Goal: Task Accomplishment & Management: Complete application form

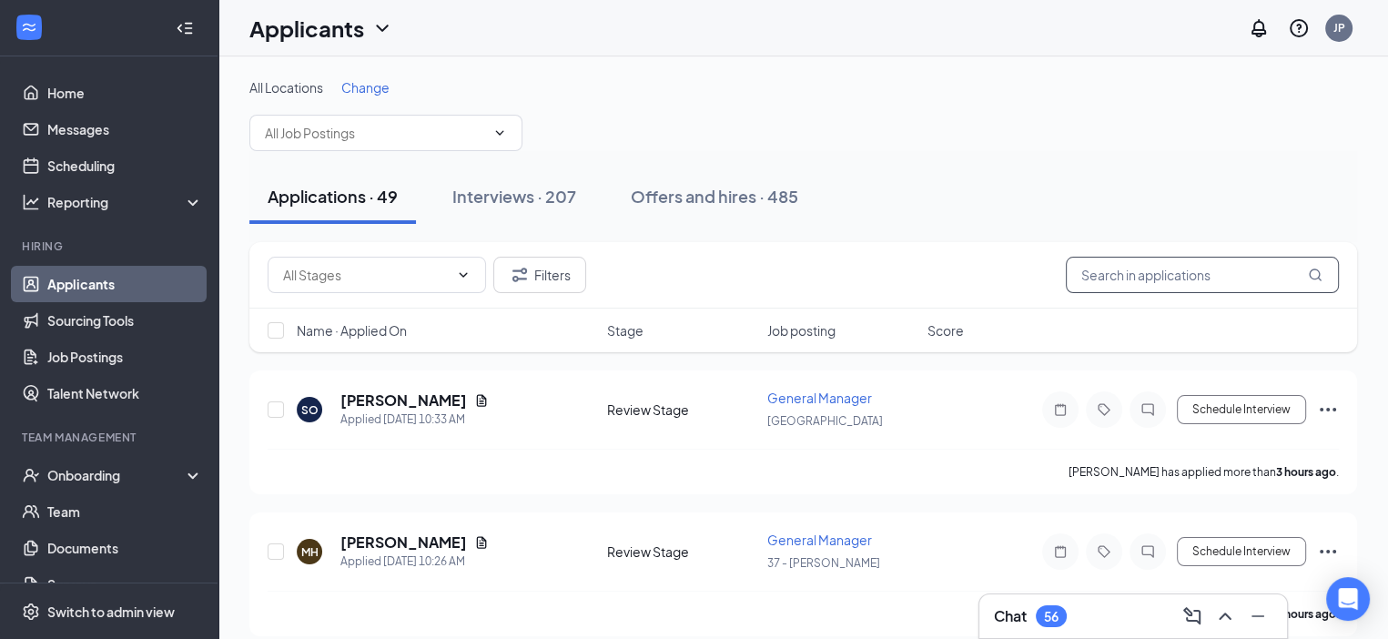
click at [1183, 276] on input "text" at bounding box center [1202, 275] width 273 height 36
drag, startPoint x: 1114, startPoint y: 272, endPoint x: 1103, endPoint y: 259, distance: 17.5
click at [1110, 269] on input "text" at bounding box center [1202, 275] width 273 height 36
click at [1103, 283] on input "text" at bounding box center [1202, 275] width 273 height 36
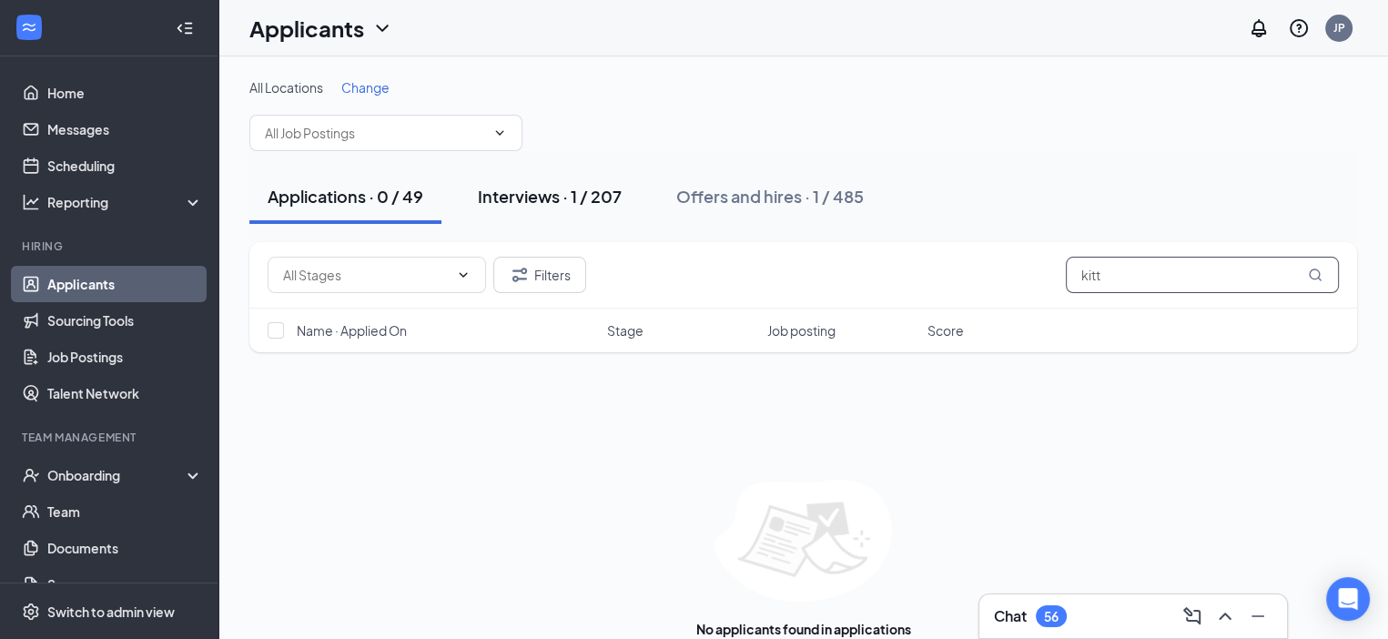
type input "kitt"
click at [521, 185] on div "Interviews · 1 / 207" at bounding box center [550, 196] width 144 height 23
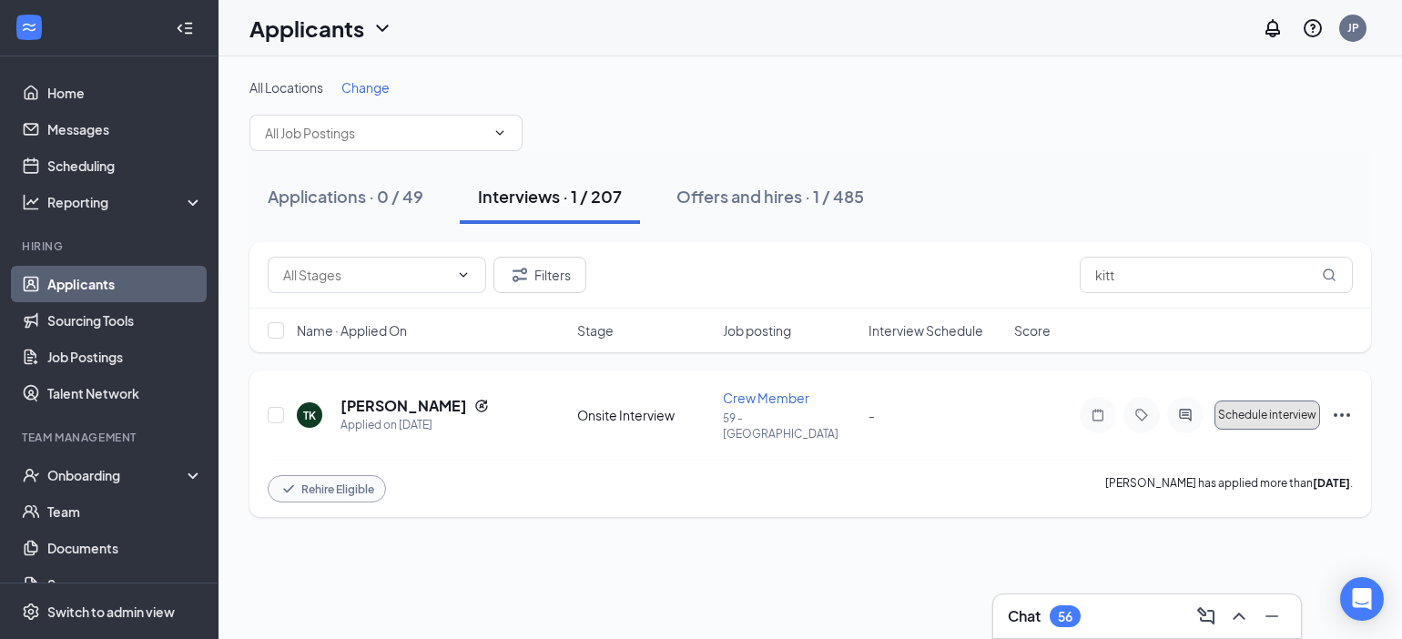
click at [1243, 411] on span "Schedule interview" at bounding box center [1267, 415] width 98 height 13
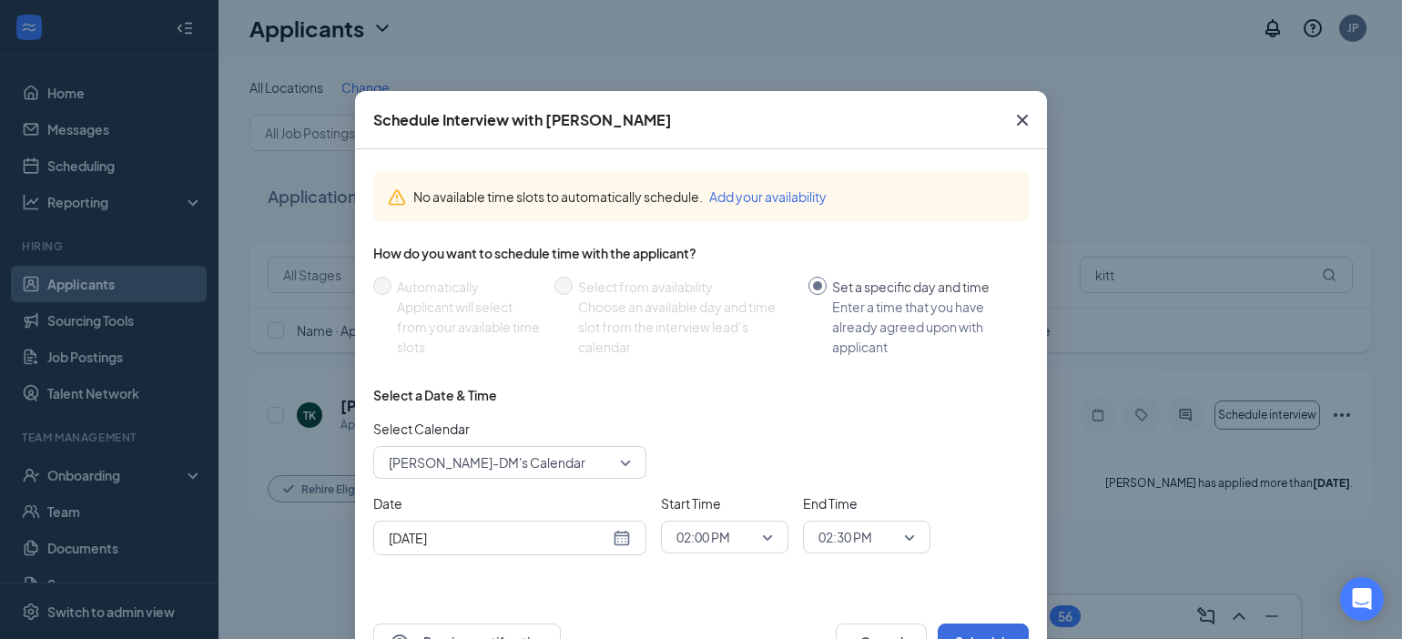
click at [612, 536] on div "[DATE]" at bounding box center [510, 538] width 242 height 20
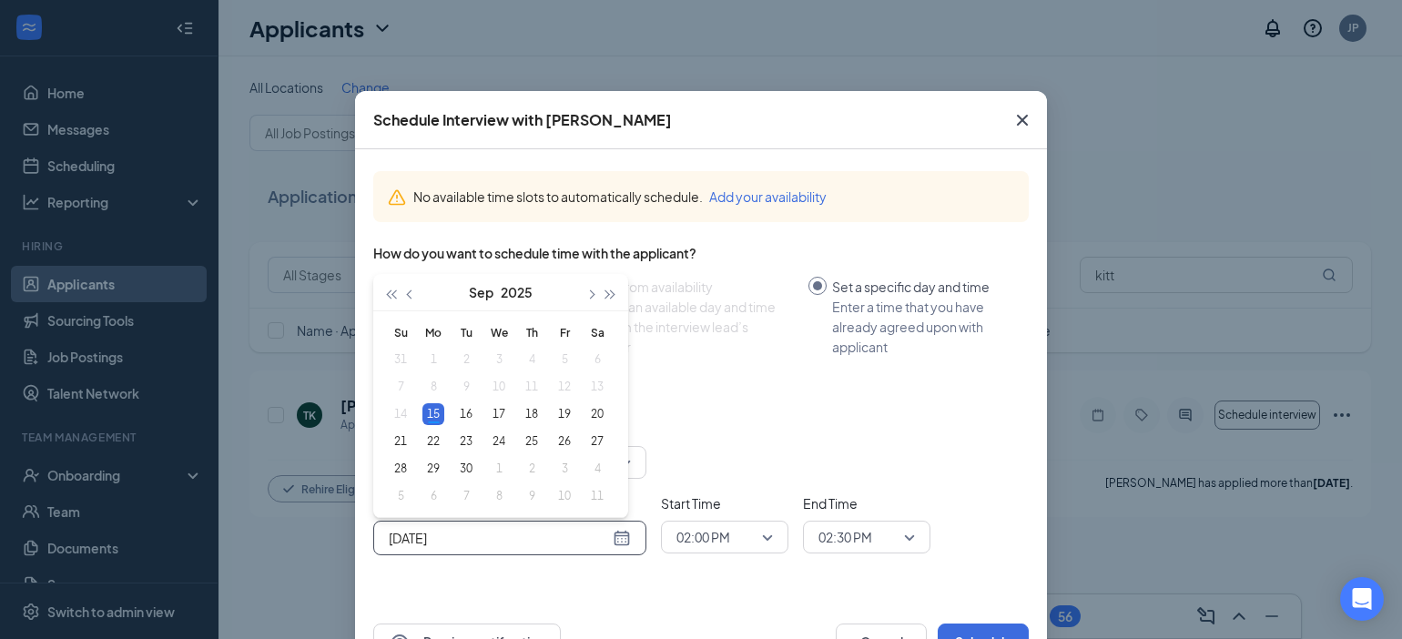
click at [422, 386] on table "Su Mo Tu We Th Fr Sa 31 1 2 3 4 5 6 7 8 9 10 11 12 13 14 15 16 17 18 19 20 21 2…" at bounding box center [498, 414] width 229 height 191
click at [432, 386] on table "Su Mo Tu We Th Fr Sa 31 1 2 3 4 5 6 7 8 9 10 11 12 13 14 15 16 17 18 19 20 21 2…" at bounding box center [498, 414] width 229 height 191
click at [426, 390] on table "Su Mo Tu We Th Fr Sa 31 1 2 3 4 5 6 7 8 9 10 11 12 13 14 15 16 17 18 19 20 21 2…" at bounding box center [498, 414] width 229 height 191
type input "[DATE]"
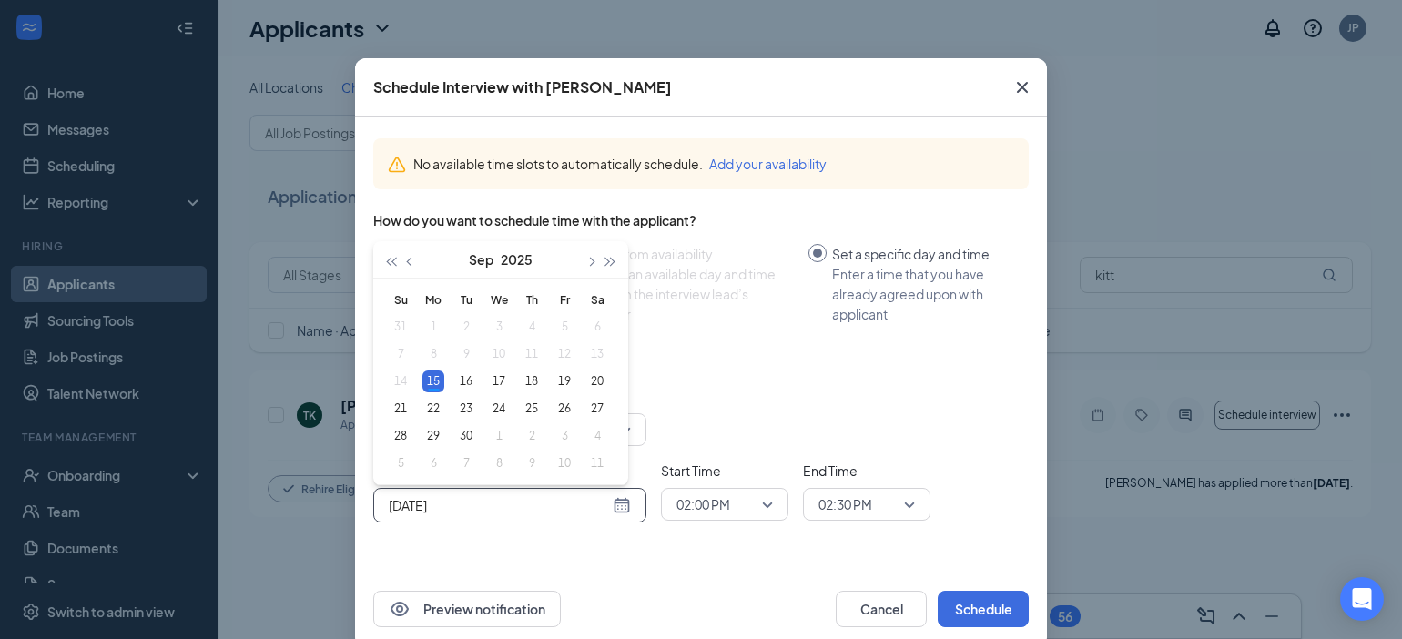
scroll to position [63, 0]
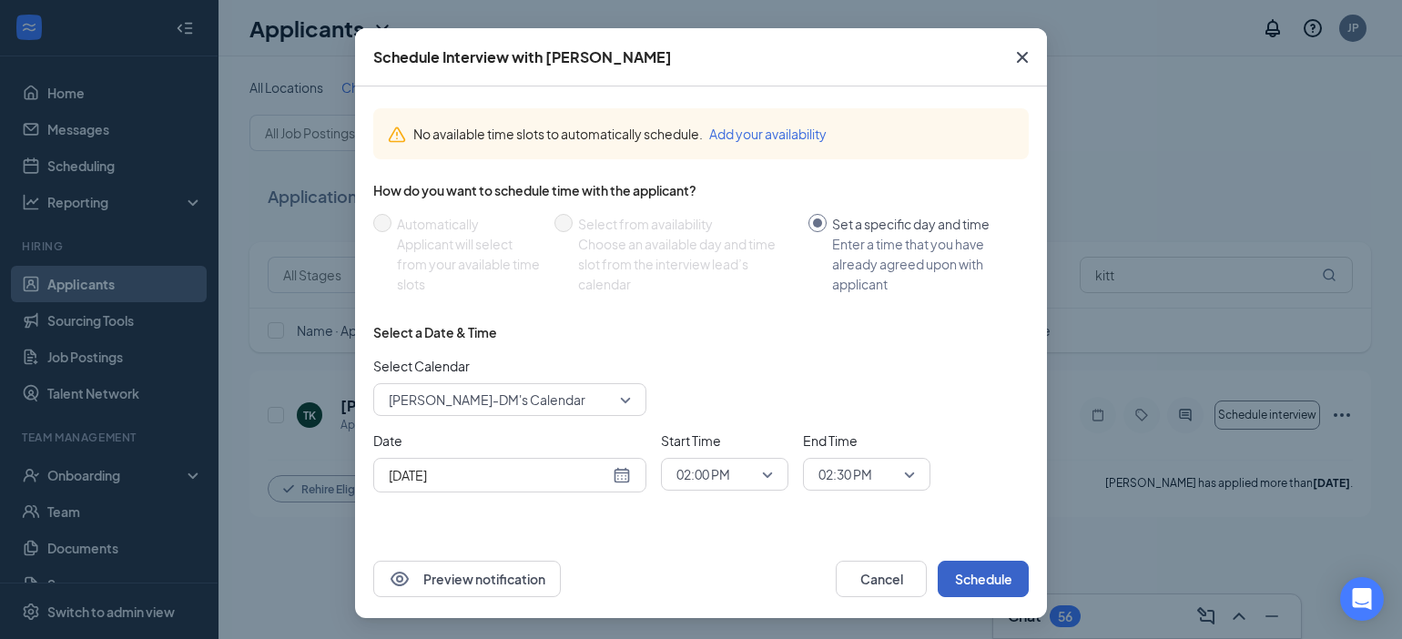
click at [972, 573] on button "Schedule" at bounding box center [983, 579] width 91 height 36
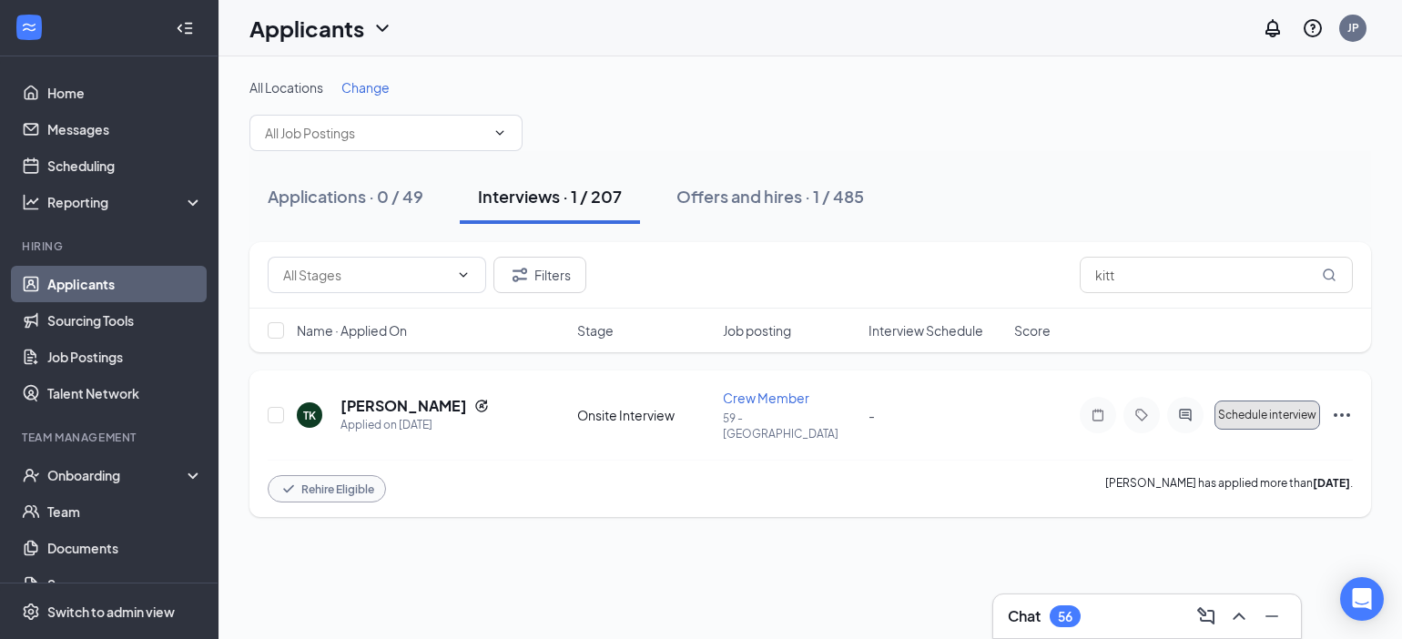
click at [1238, 411] on span "Schedule interview" at bounding box center [1267, 415] width 98 height 13
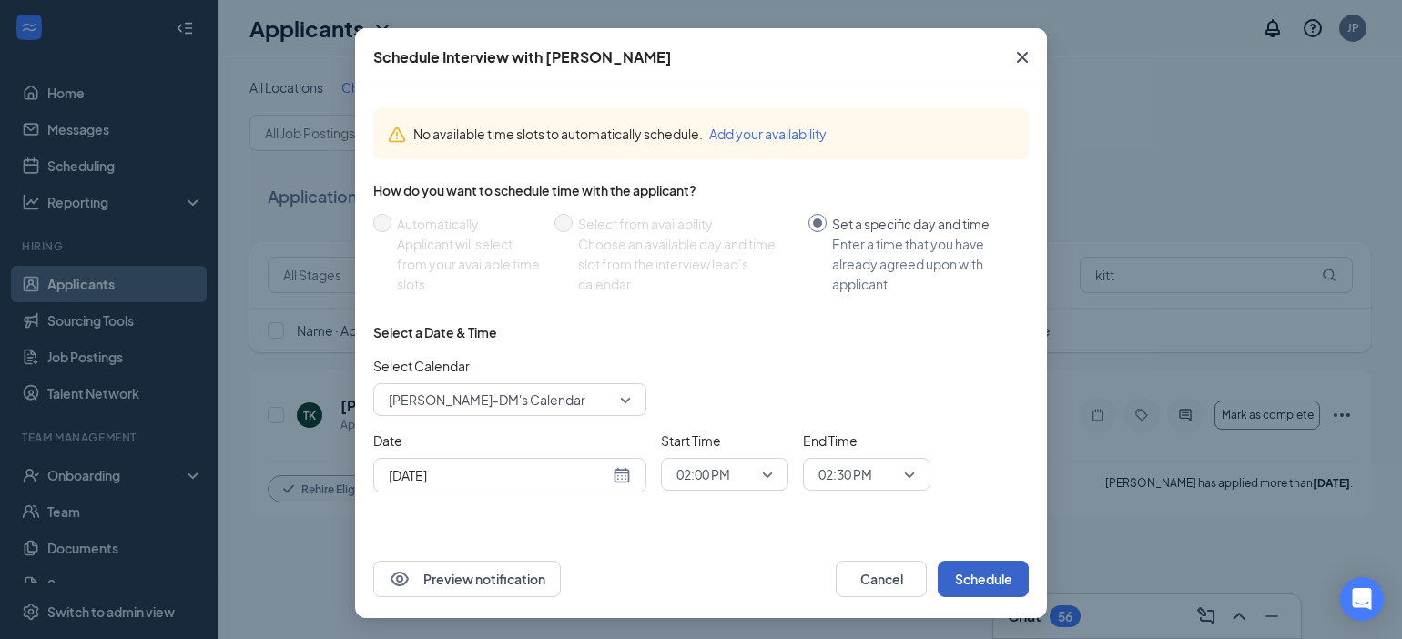
click at [963, 573] on button "Schedule" at bounding box center [983, 579] width 91 height 36
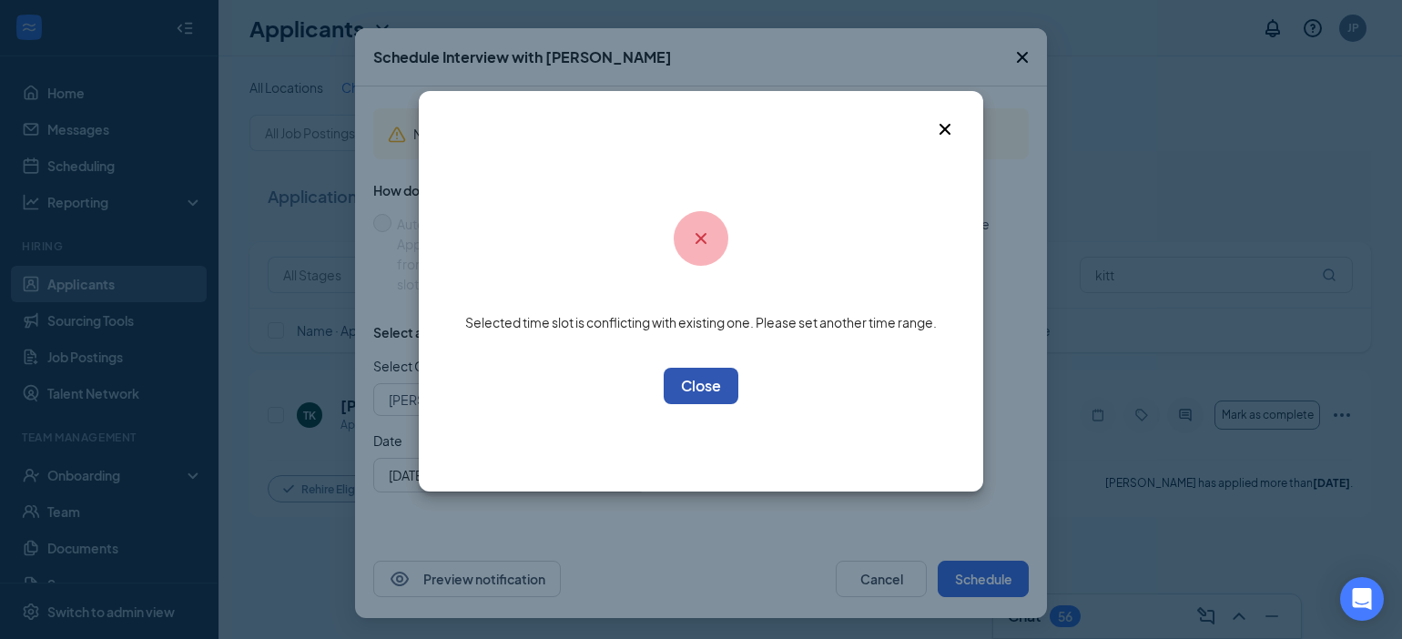
click at [673, 391] on button "OK" at bounding box center [701, 386] width 75 height 36
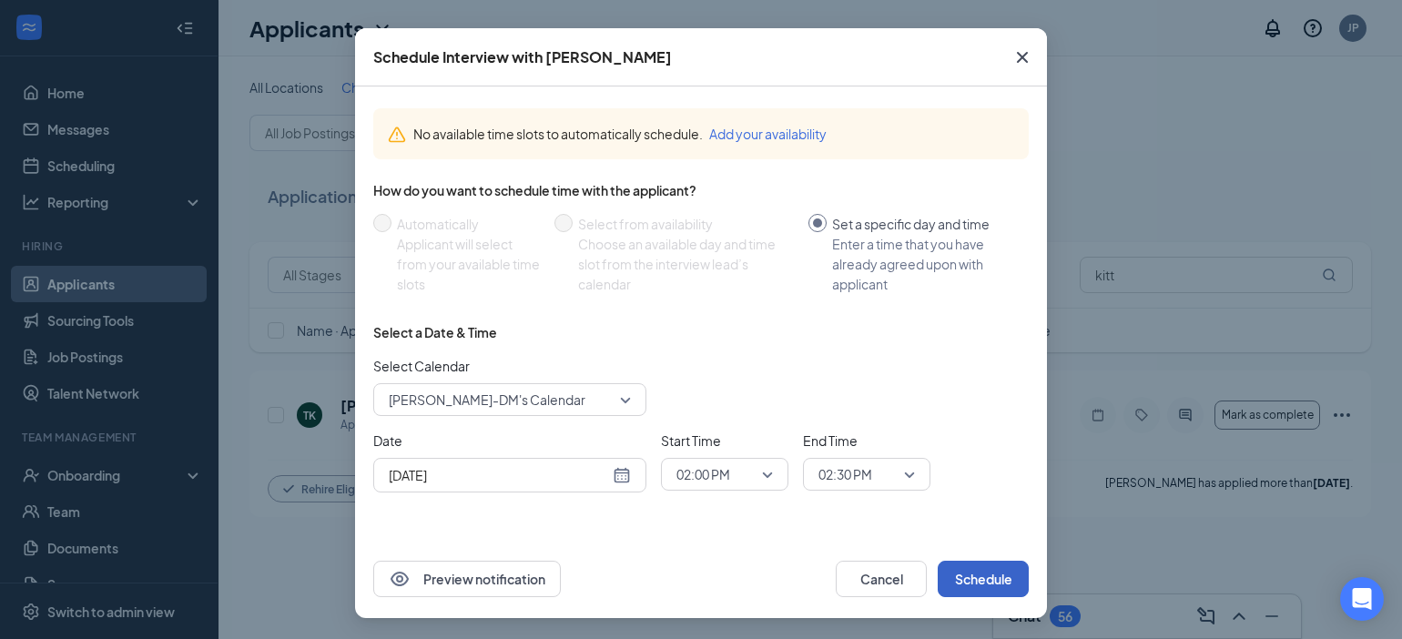
click at [748, 473] on span "02:00 PM" at bounding box center [716, 474] width 80 height 27
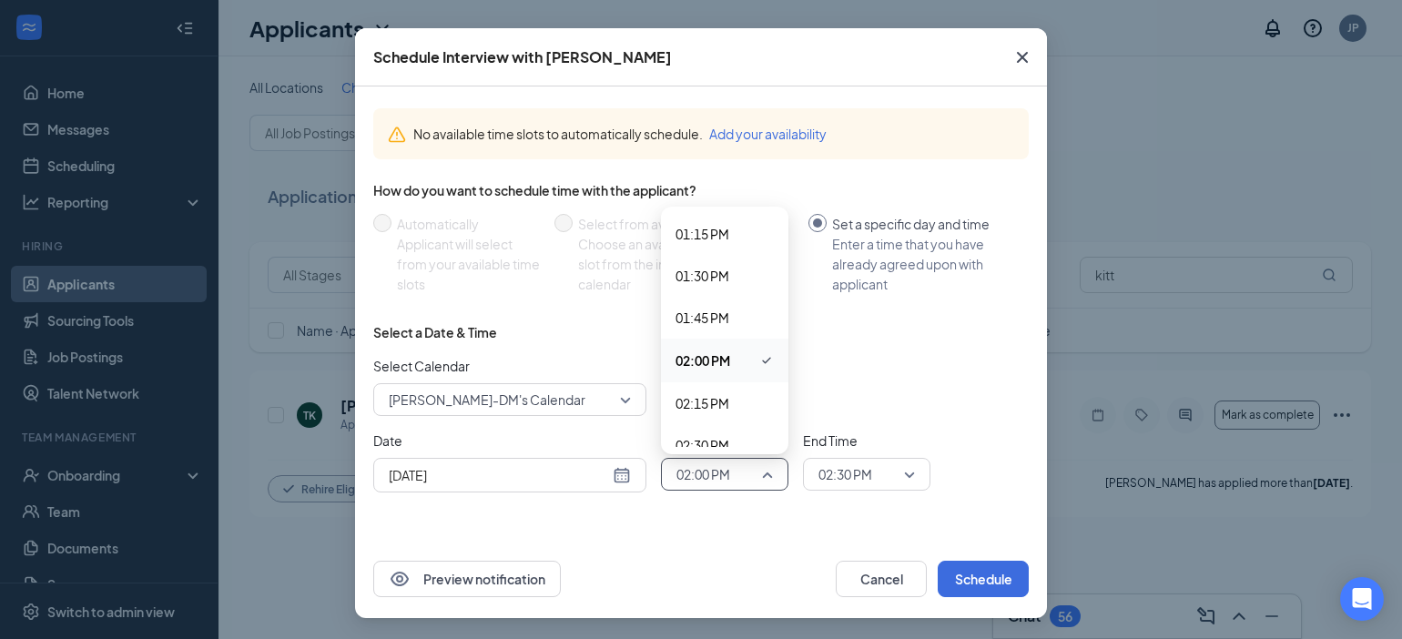
scroll to position [2247, 0]
click at [729, 413] on span "02:30 PM" at bounding box center [724, 419] width 98 height 20
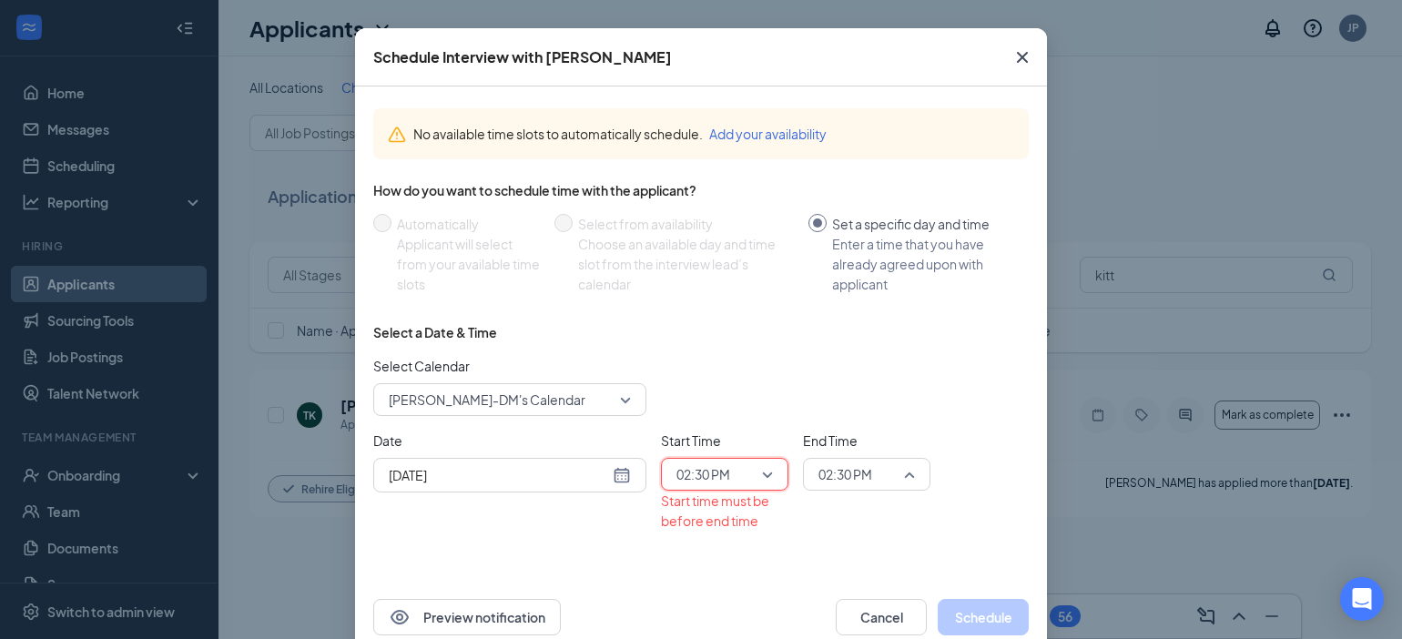
click at [896, 472] on span "02:30 PM" at bounding box center [866, 474] width 96 height 27
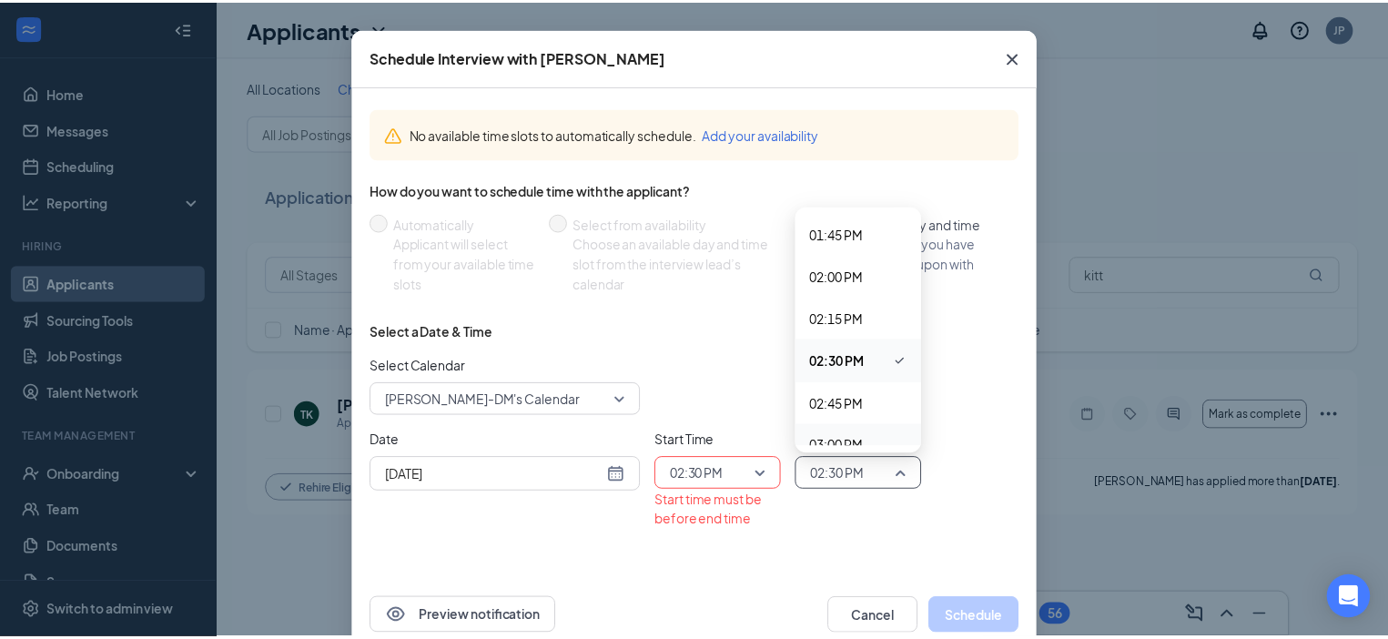
scroll to position [2330, 0]
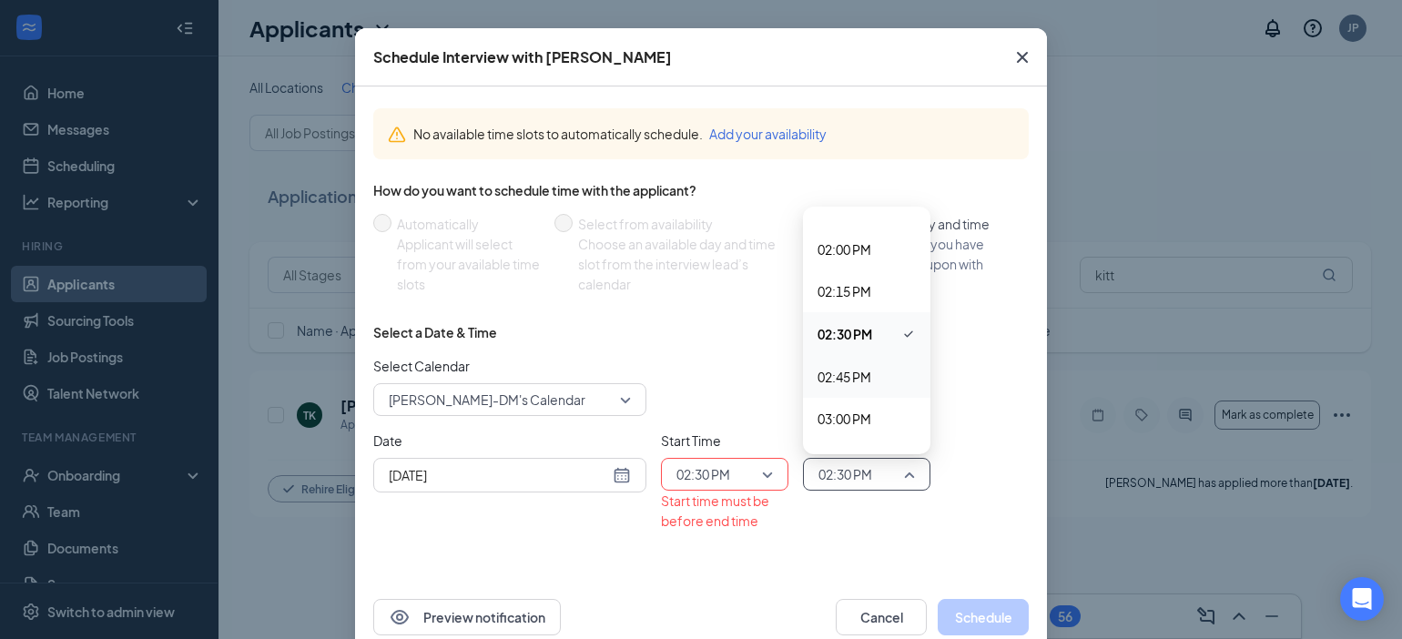
click at [830, 378] on span "02:45 PM" at bounding box center [844, 377] width 54 height 20
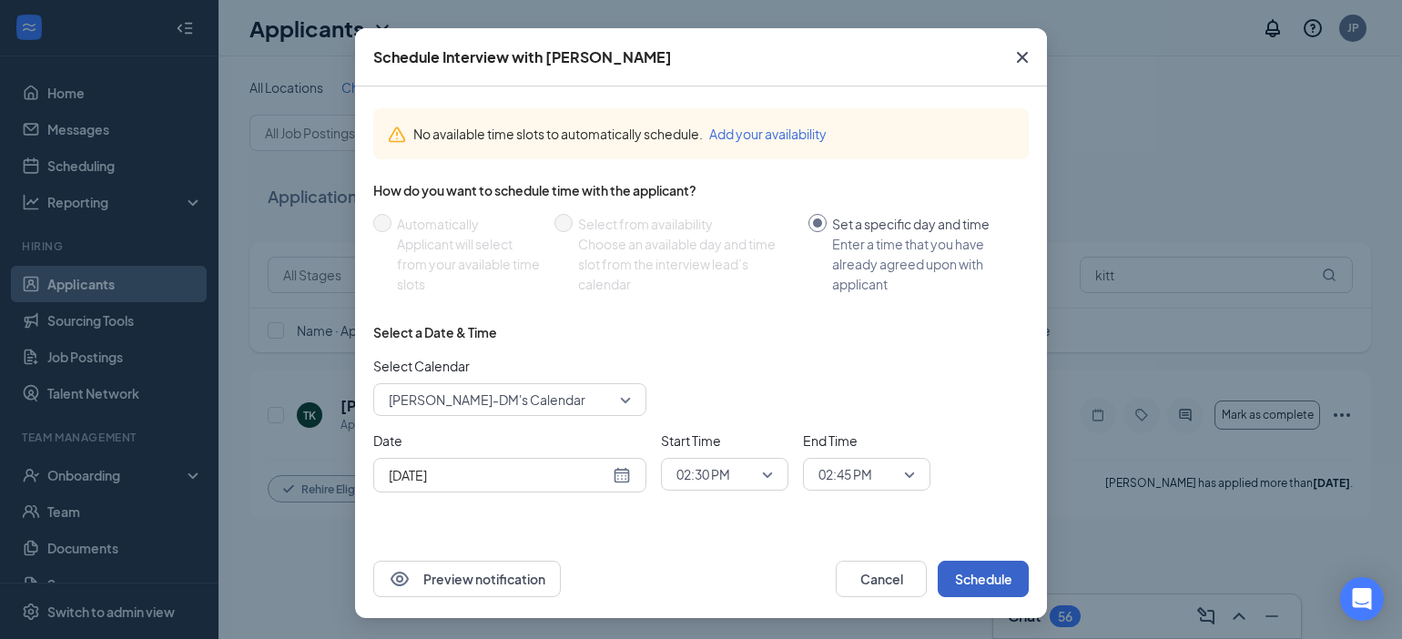
click at [959, 571] on button "Schedule" at bounding box center [983, 579] width 91 height 36
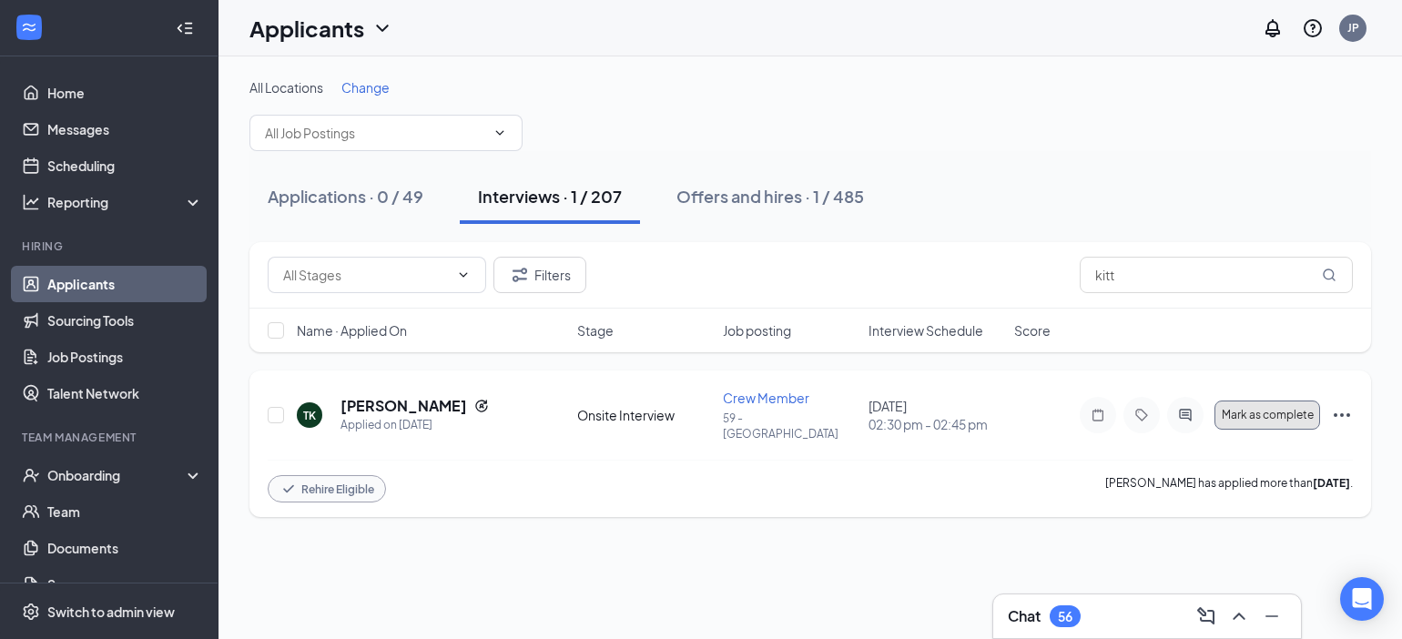
click at [1280, 409] on span "Mark as complete" at bounding box center [1268, 415] width 92 height 13
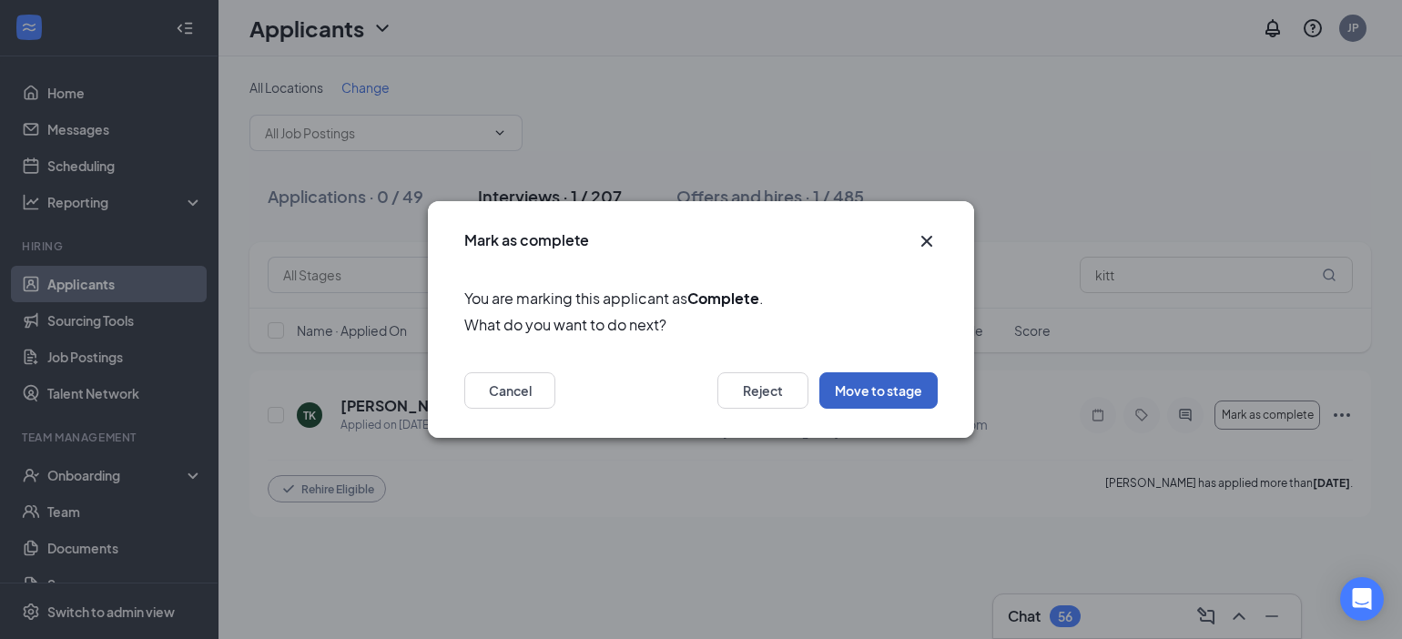
click at [921, 380] on button "Move to stage" at bounding box center [878, 390] width 118 height 36
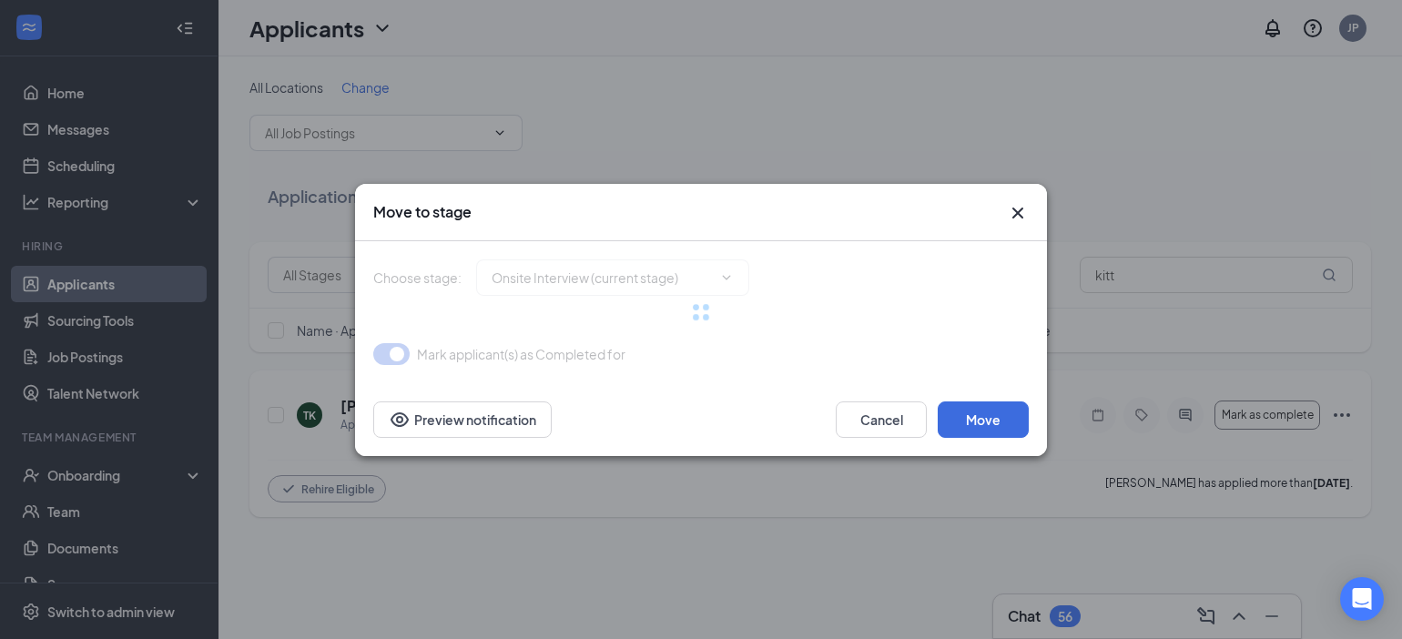
type input "Hiring Complete (final stage)"
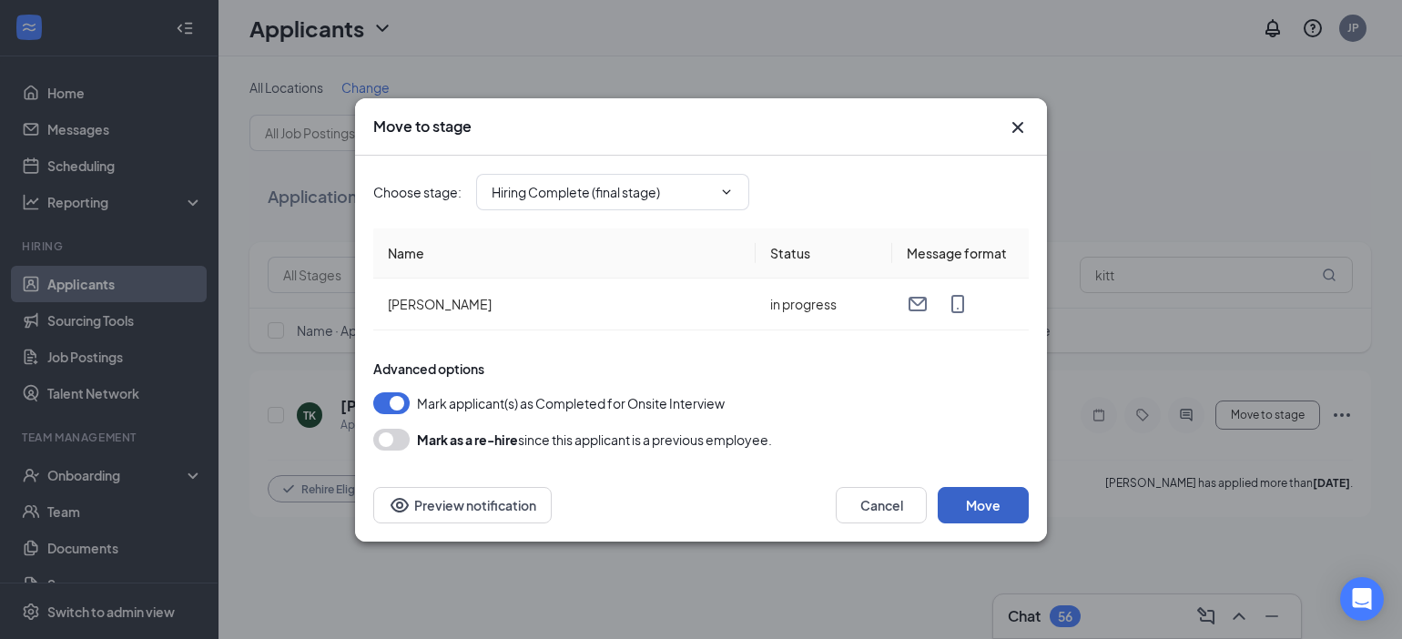
click at [973, 501] on button "Move" at bounding box center [983, 505] width 91 height 36
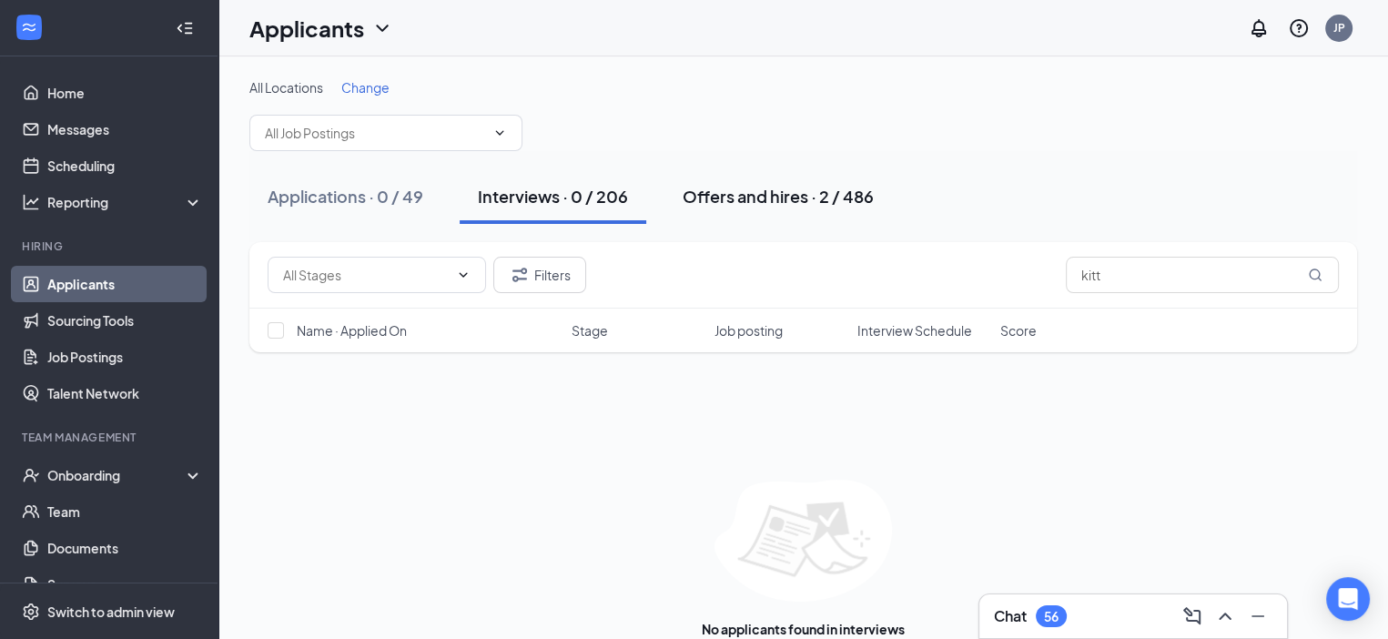
click at [757, 185] on div "Offers and hires · 2 / 486" at bounding box center [778, 196] width 191 height 23
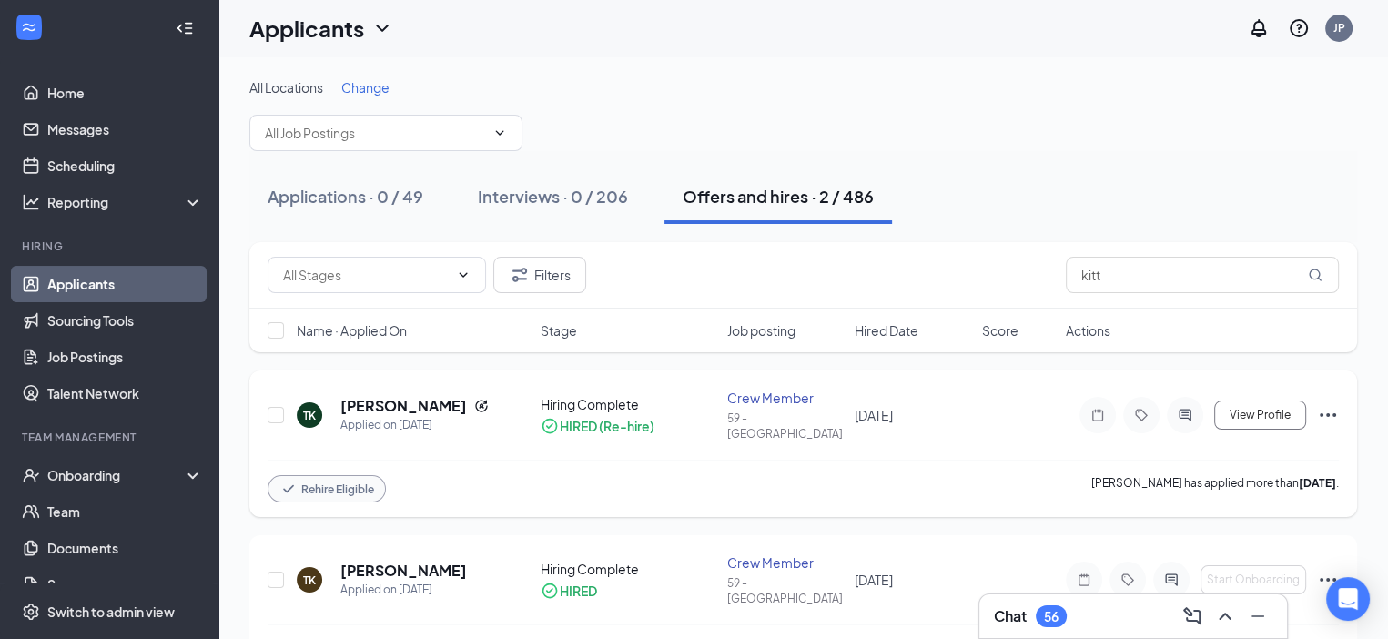
scroll to position [25, 0]
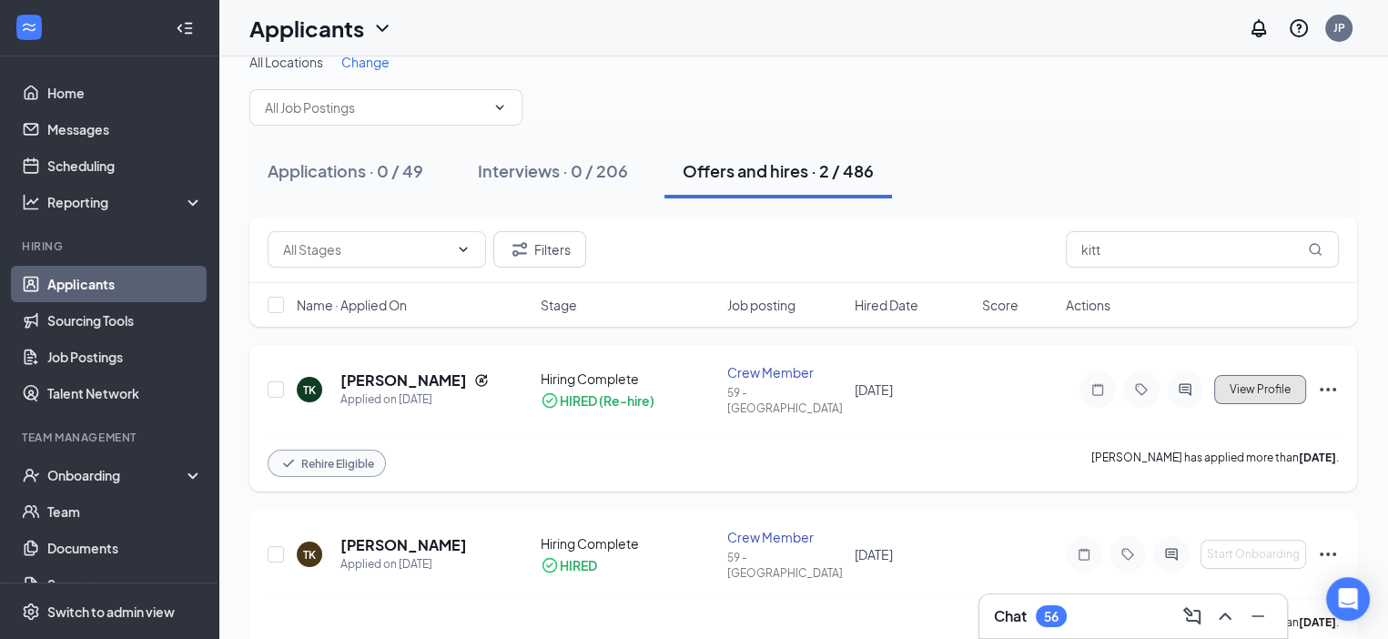
click at [1270, 383] on span "View Profile" at bounding box center [1260, 389] width 61 height 13
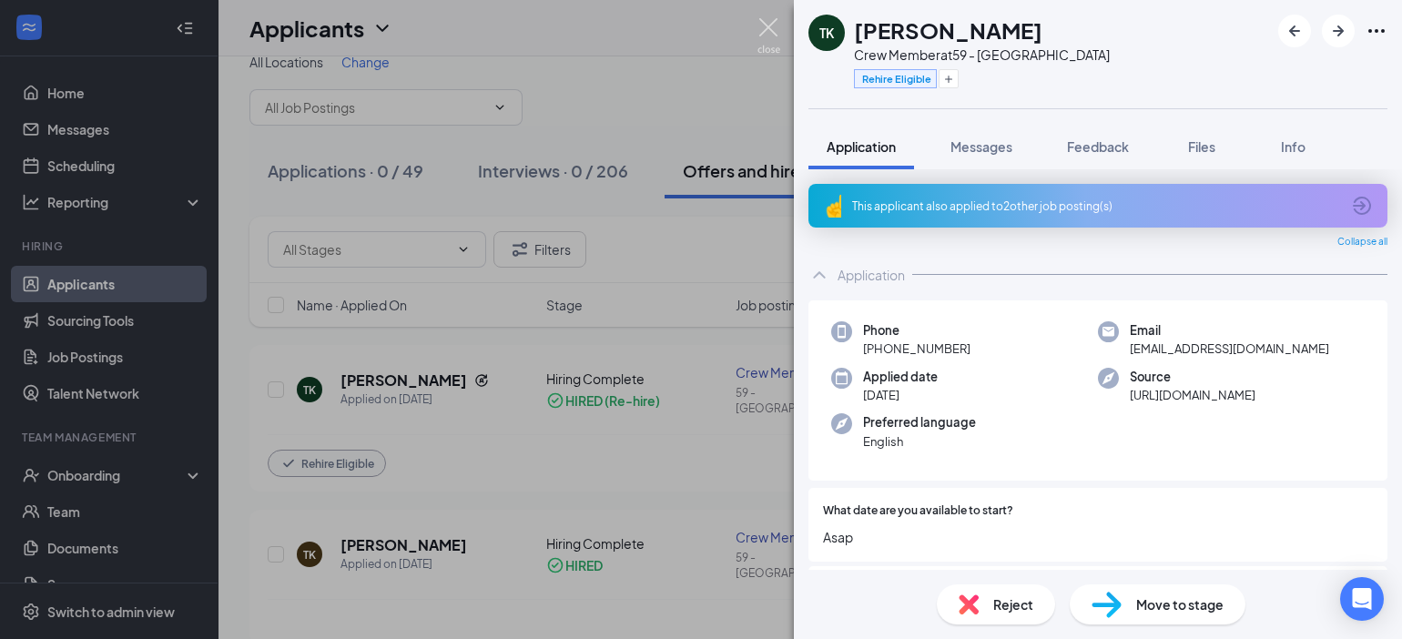
click at [761, 18] on img at bounding box center [768, 36] width 23 height 36
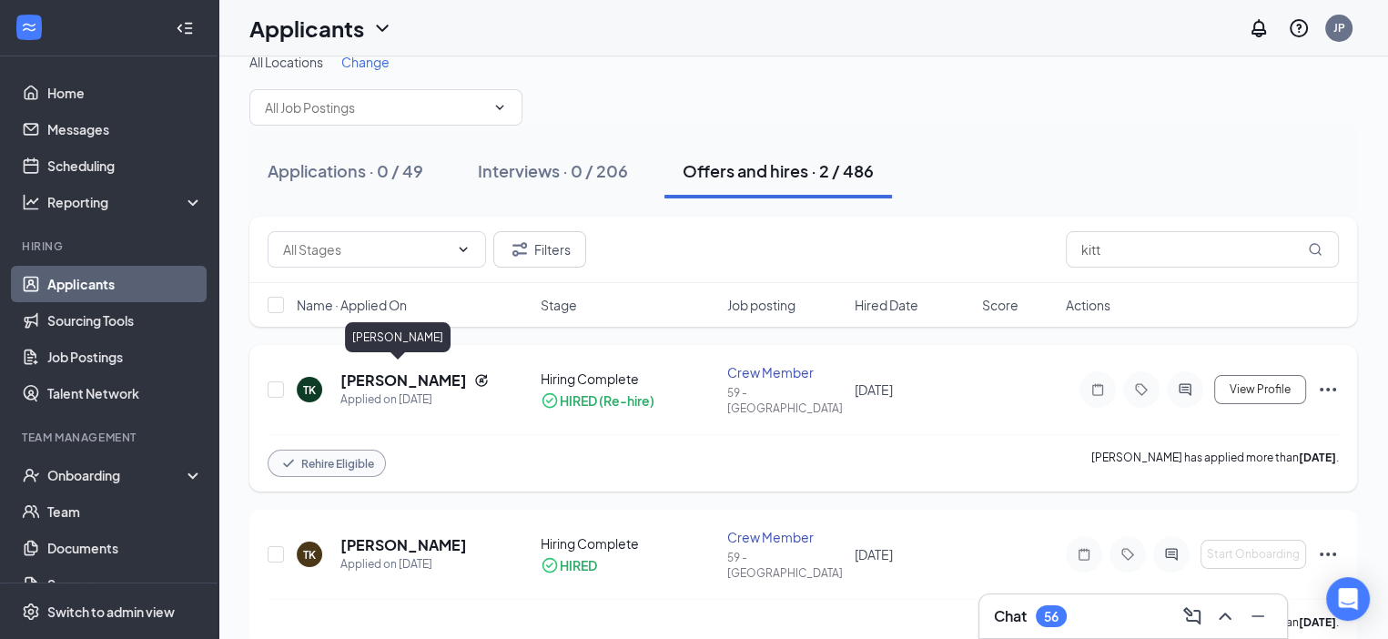
click at [398, 371] on h5 "[PERSON_NAME]" at bounding box center [403, 381] width 127 height 20
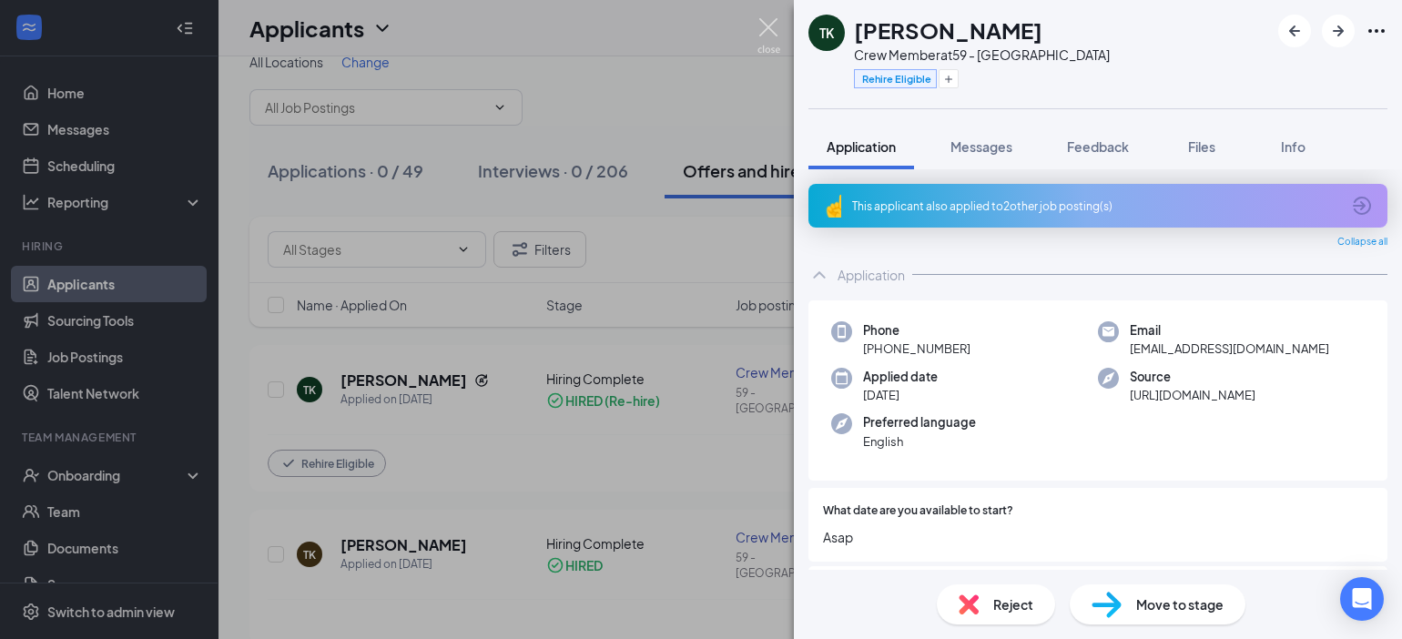
click at [768, 23] on img at bounding box center [768, 36] width 23 height 36
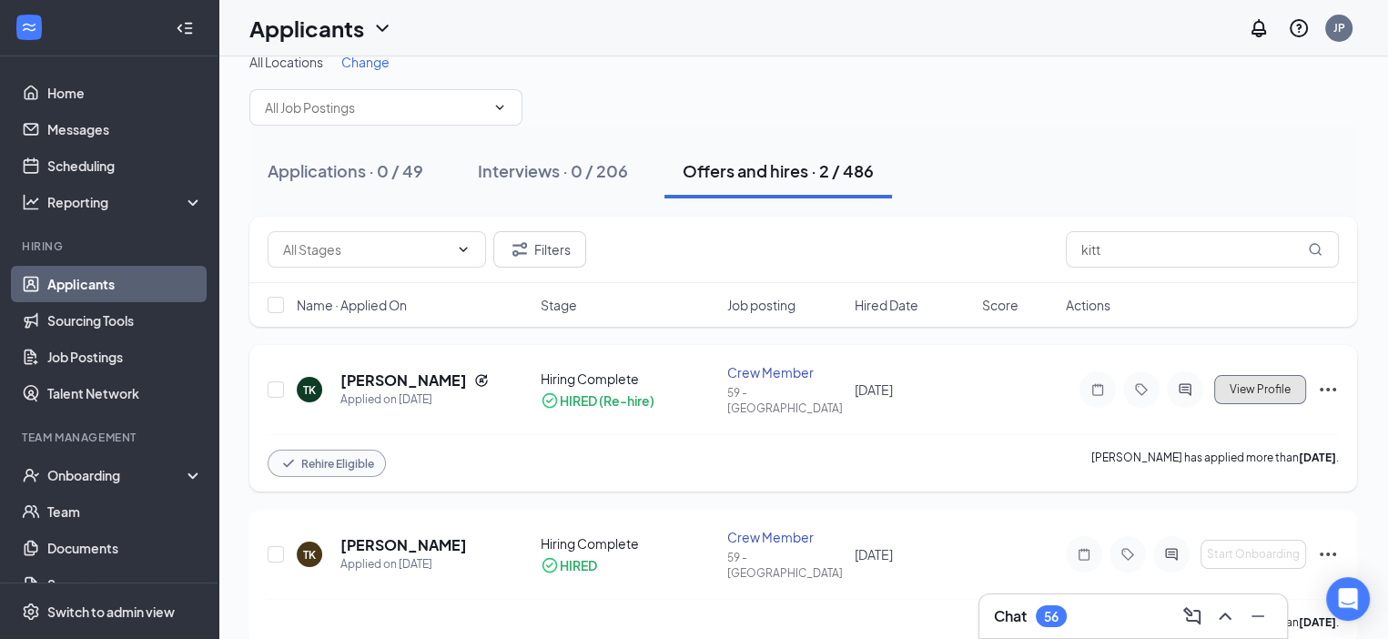
click at [1272, 383] on span "View Profile" at bounding box center [1260, 389] width 61 height 13
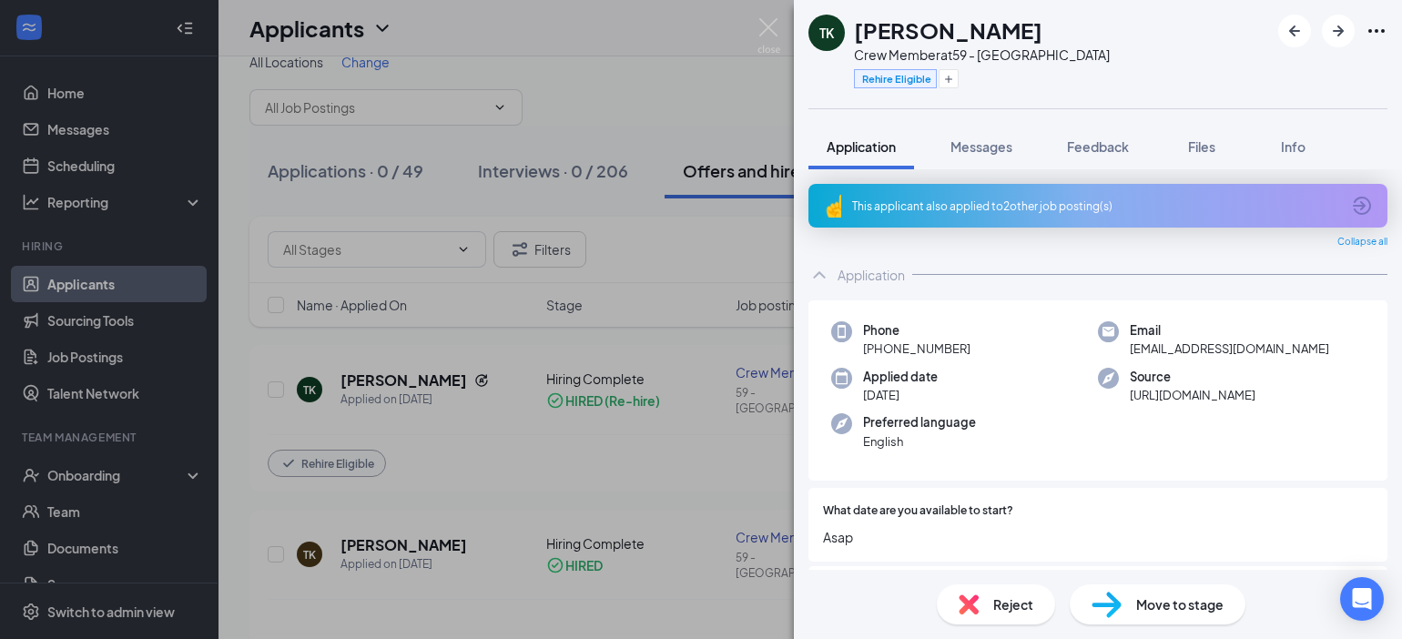
click at [753, 29] on div "TK [PERSON_NAME] Crew Member at 59 - [GEOGRAPHIC_DATA] Rehire Eligible Applicat…" at bounding box center [701, 319] width 1402 height 639
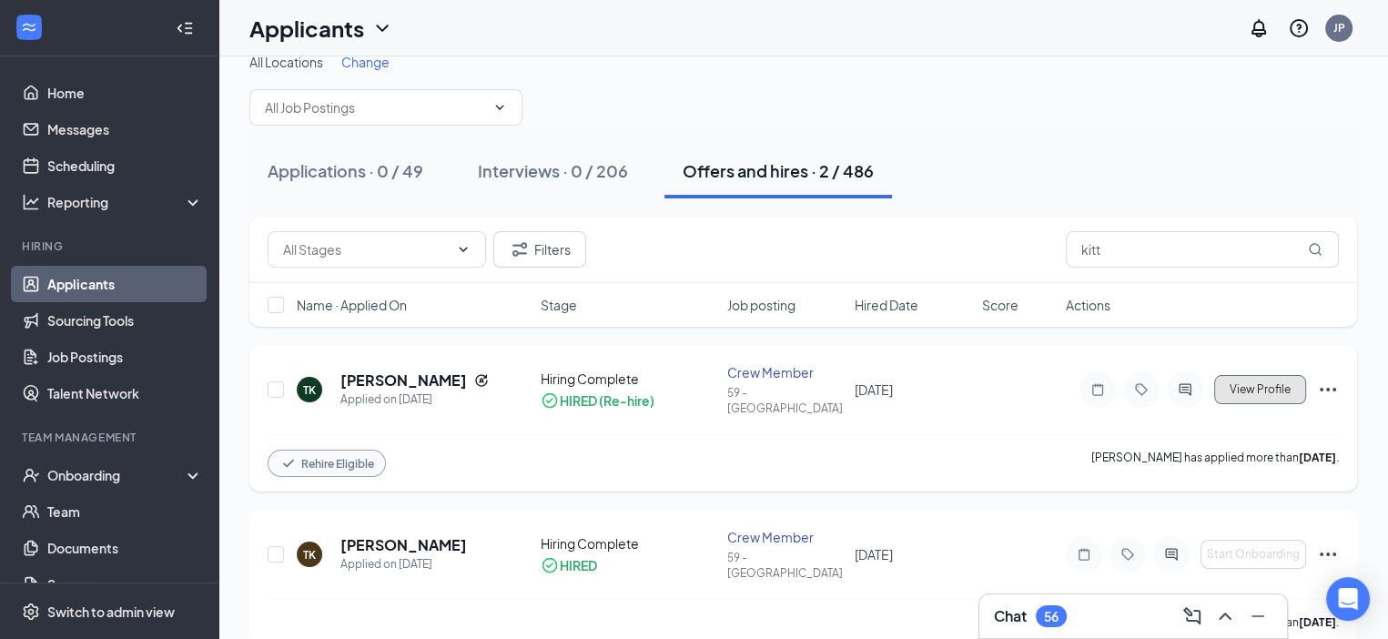
click at [1260, 384] on span "View Profile" at bounding box center [1260, 389] width 61 height 13
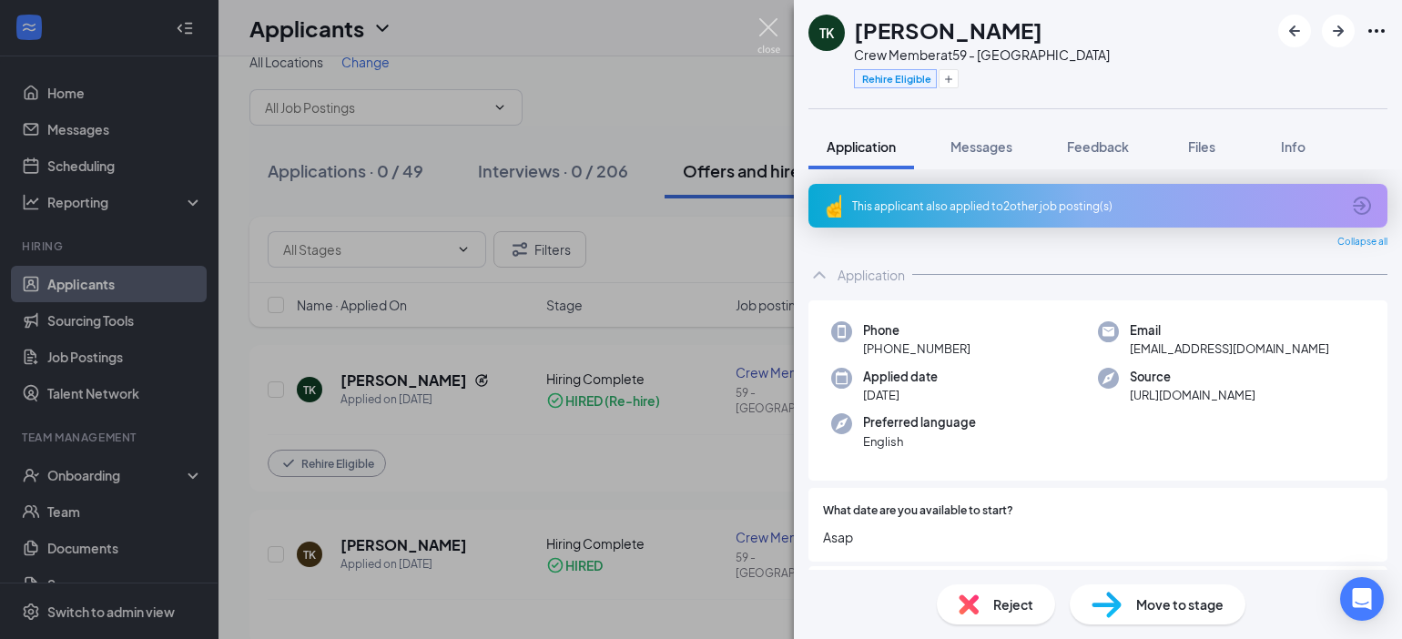
click at [761, 25] on img at bounding box center [768, 36] width 23 height 36
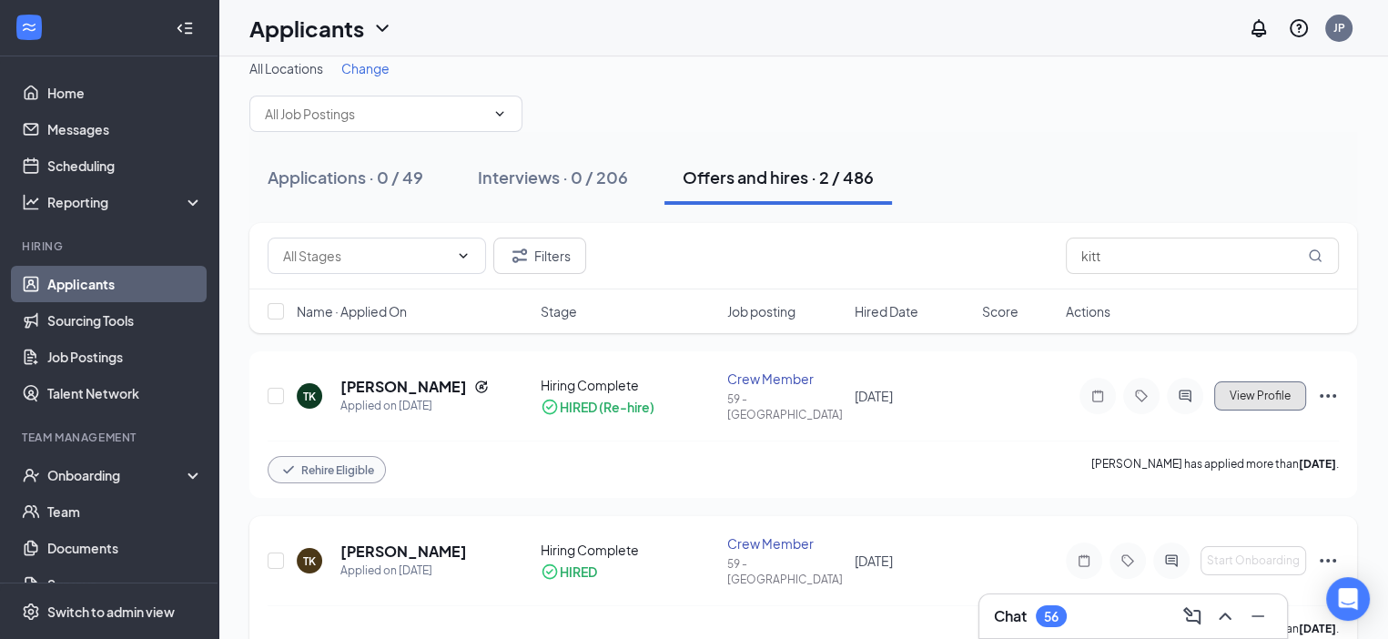
scroll to position [25, 0]
